Goal: Navigation & Orientation: Find specific page/section

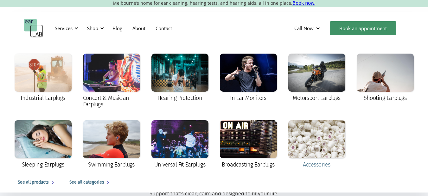
click at [325, 148] on div at bounding box center [316, 139] width 57 height 38
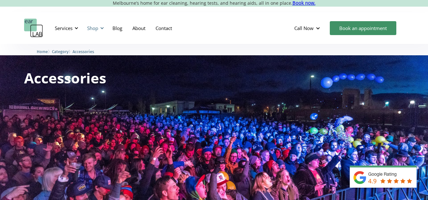
click at [97, 25] on div "Shop" at bounding box center [92, 28] width 11 height 6
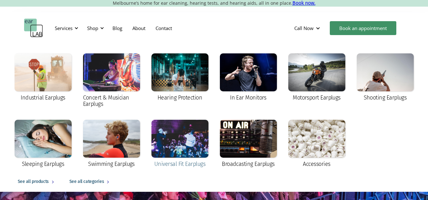
click at [180, 140] on div at bounding box center [179, 139] width 57 height 38
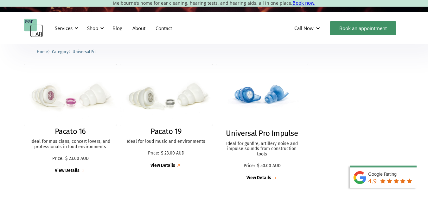
scroll to position [152, 0]
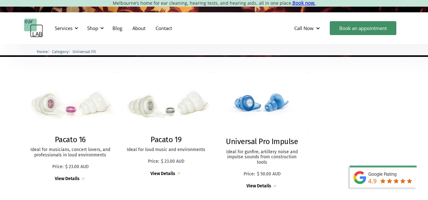
drag, startPoint x: 432, startPoint y: 54, endPoint x: 430, endPoint y: 76, distance: 22.7
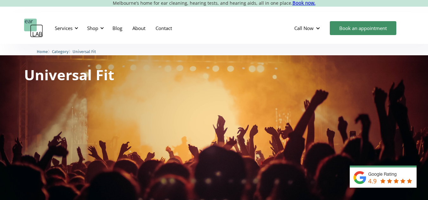
scroll to position [0, 0]
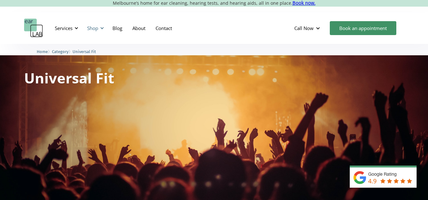
click at [97, 27] on div "Shop" at bounding box center [92, 28] width 11 height 6
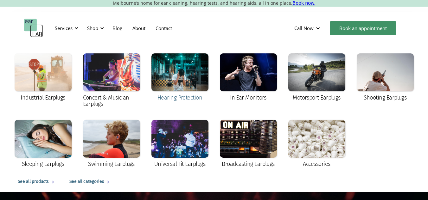
click at [174, 84] on div at bounding box center [179, 73] width 57 height 38
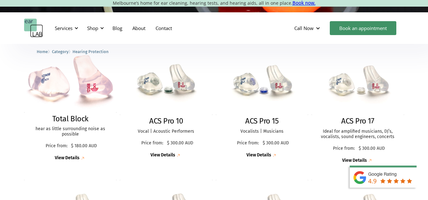
scroll to position [175, 0]
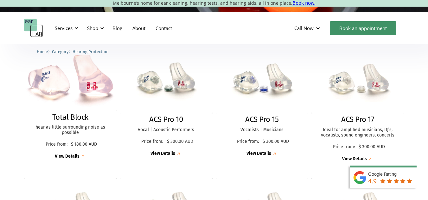
click at [227, 36] on div "Services Microsuction Unblocking your ears in the safest, fastest way possible.…" at bounding box center [214, 28] width 380 height 19
click at [245, 25] on div "Services Microsuction Unblocking your ears in the safest, fastest way possible.…" at bounding box center [214, 28] width 380 height 19
